Goal: Navigation & Orientation: Understand site structure

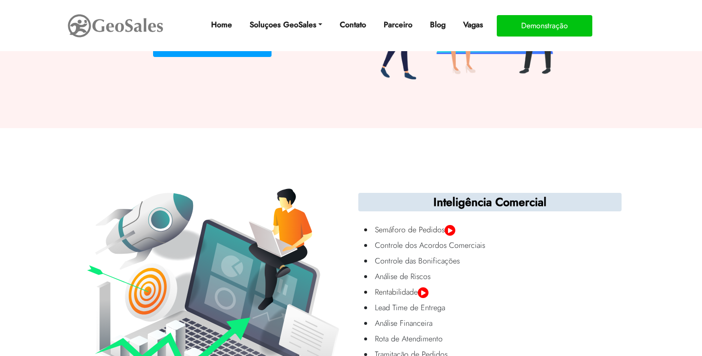
scroll to position [1330, 0]
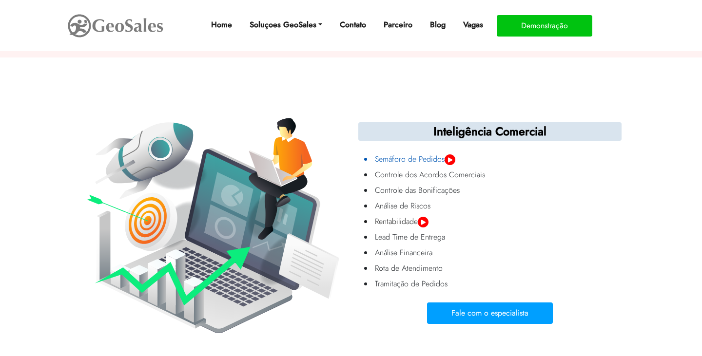
click at [452, 160] on img at bounding box center [450, 160] width 11 height 11
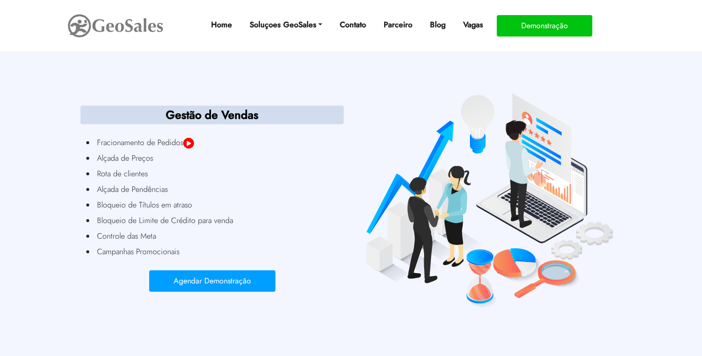
scroll to position [1688, 0]
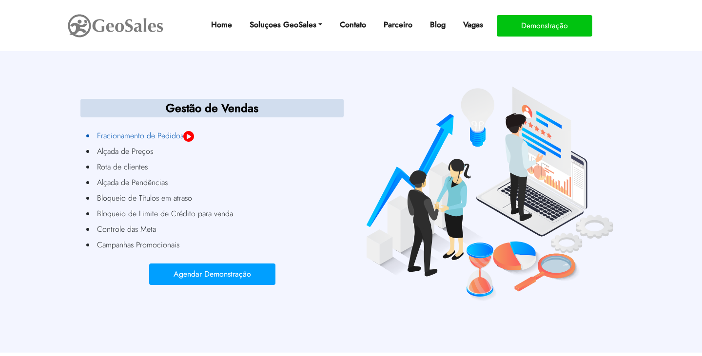
click at [194, 137] on img at bounding box center [188, 136] width 11 height 11
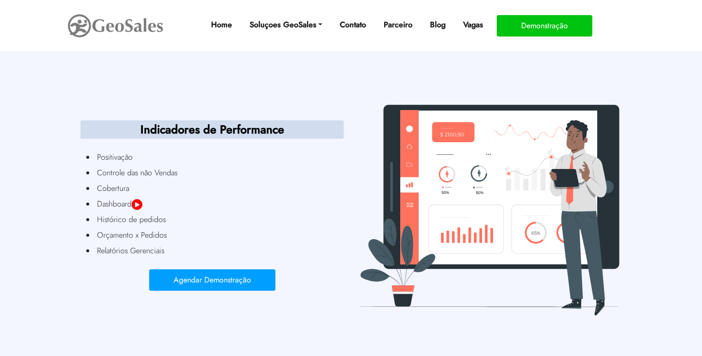
scroll to position [2983, 0]
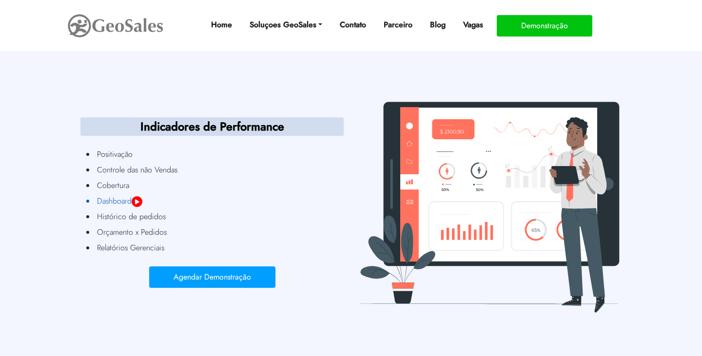
click at [141, 198] on img at bounding box center [137, 201] width 11 height 11
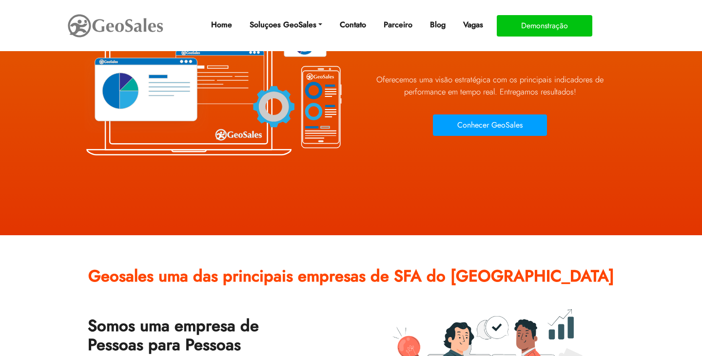
scroll to position [0, 0]
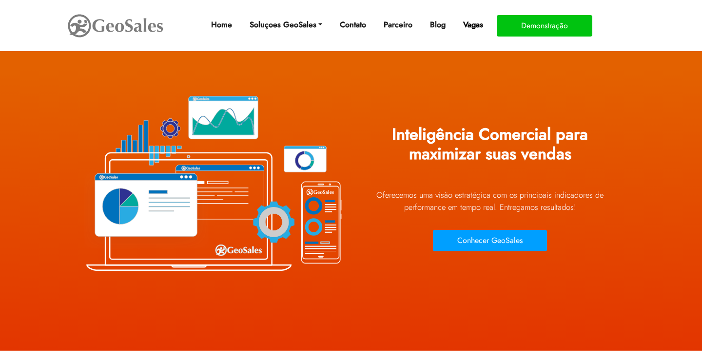
click at [480, 26] on link "Vagas" at bounding box center [473, 24] width 28 height 19
click at [391, 24] on link "Parceiro" at bounding box center [398, 24] width 37 height 19
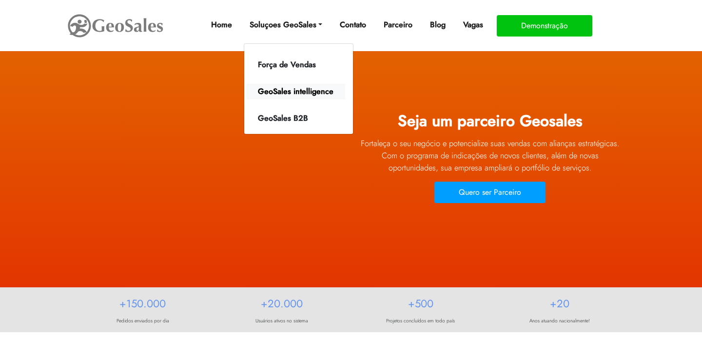
click at [301, 97] on link "GeoSales intelligence" at bounding box center [295, 92] width 99 height 16
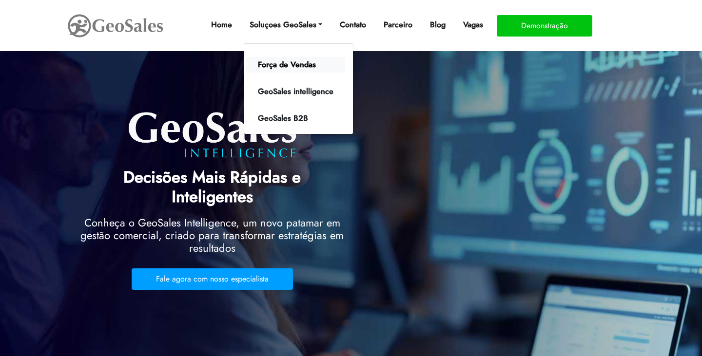
click at [298, 66] on link "Força de Vendas" at bounding box center [295, 65] width 99 height 16
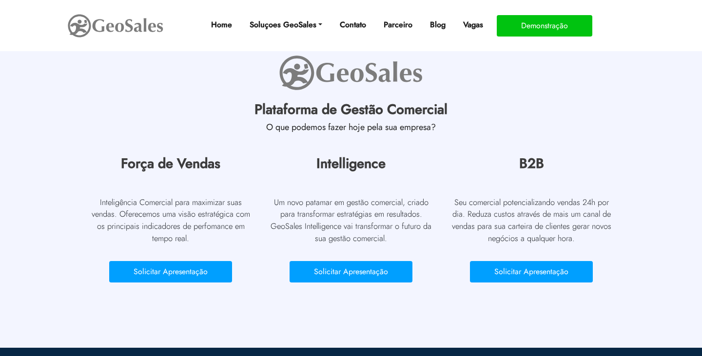
scroll to position [3113, 0]
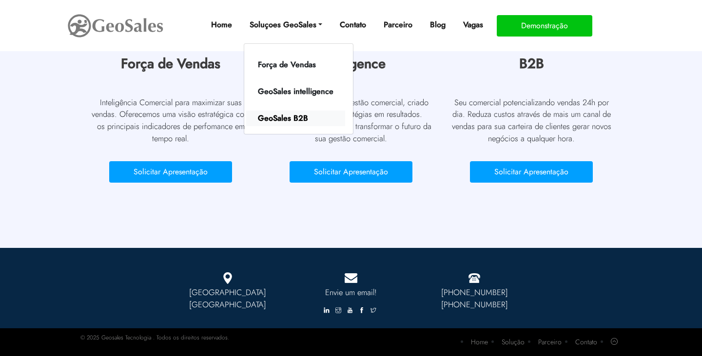
click at [301, 112] on link "GeoSales B2B" at bounding box center [295, 119] width 99 height 16
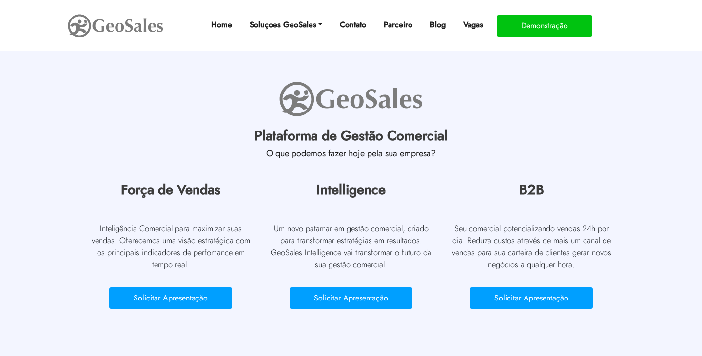
scroll to position [879, 0]
